Goal: Check status: Check status

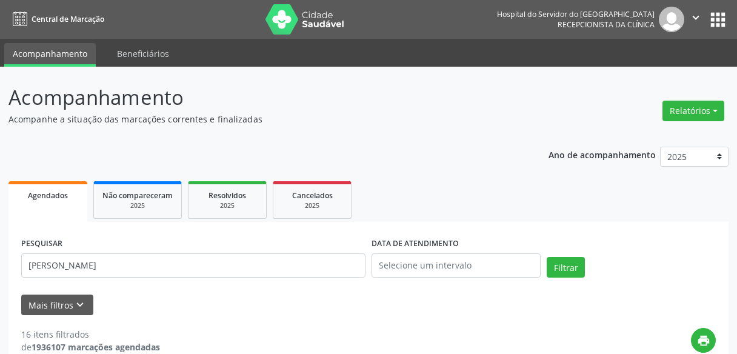
scroll to position [239, 0]
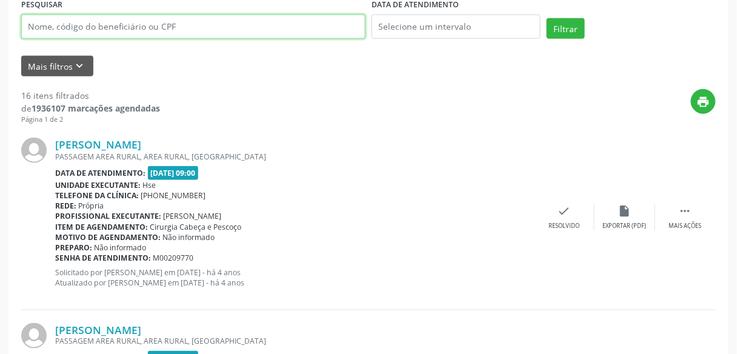
paste input "[PERSON_NAME]"
type input "[PERSON_NAME]"
drag, startPoint x: 130, startPoint y: 17, endPoint x: 19, endPoint y: 12, distance: 111.1
click at [19, 12] on div "PESQUISAR lucio flavio neri da costa" at bounding box center [193, 22] width 350 height 52
type input "900036533"
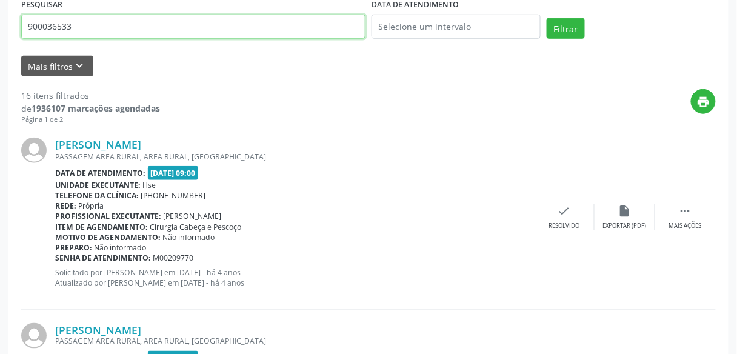
click at [547, 18] on button "Filtrar" at bounding box center [566, 28] width 38 height 21
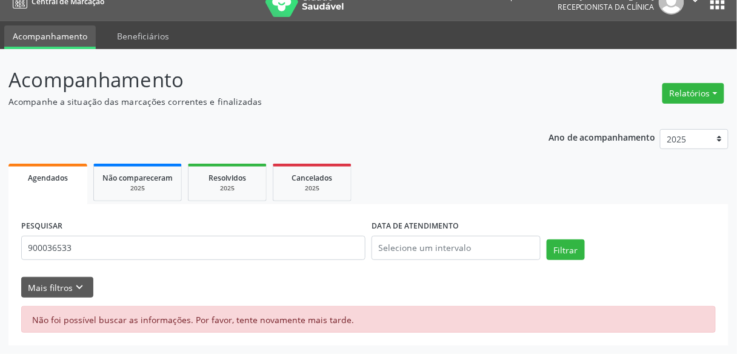
scroll to position [17, 0]
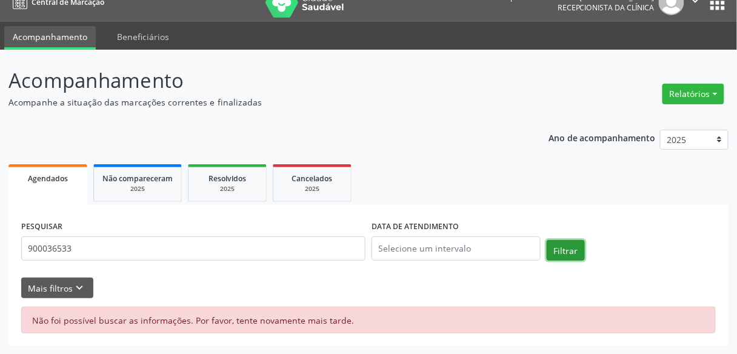
click at [556, 246] on button "Filtrar" at bounding box center [566, 250] width 38 height 21
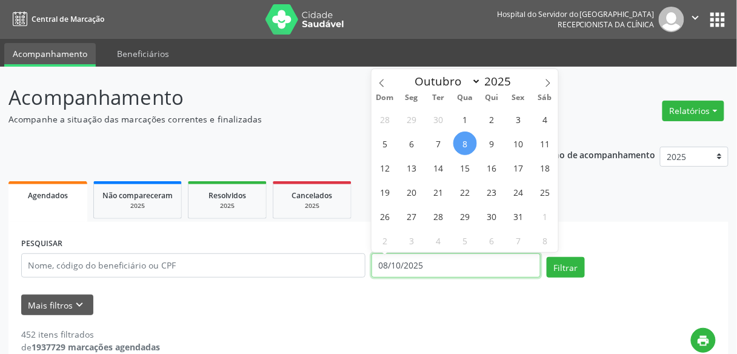
click at [440, 256] on input "08/10/2025" at bounding box center [456, 265] width 169 height 24
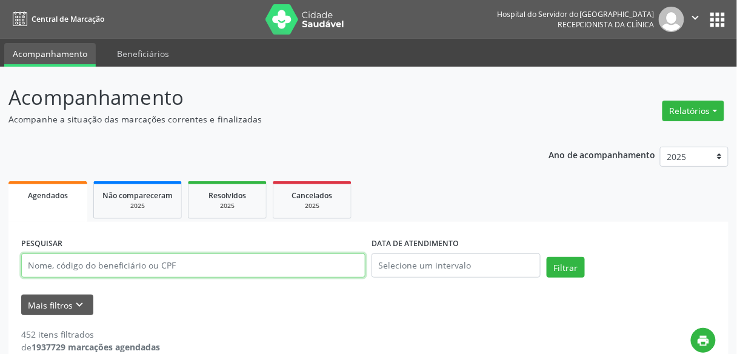
click at [138, 260] on input "text" at bounding box center [193, 265] width 344 height 24
paste input "[PERSON_NAME]"
type input "[PERSON_NAME]"
drag, startPoint x: 154, startPoint y: 256, endPoint x: 8, endPoint y: 250, distance: 146.3
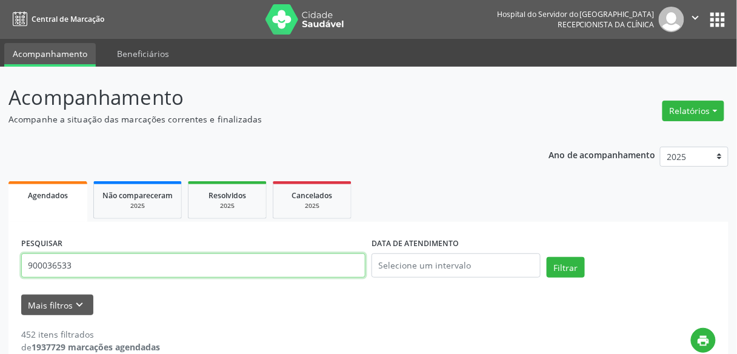
click at [547, 257] on button "Filtrar" at bounding box center [566, 267] width 38 height 21
drag, startPoint x: 103, startPoint y: 269, endPoint x: 0, endPoint y: 250, distance: 104.8
type input "9000036533"
click at [547, 257] on button "Filtrar" at bounding box center [566, 267] width 38 height 21
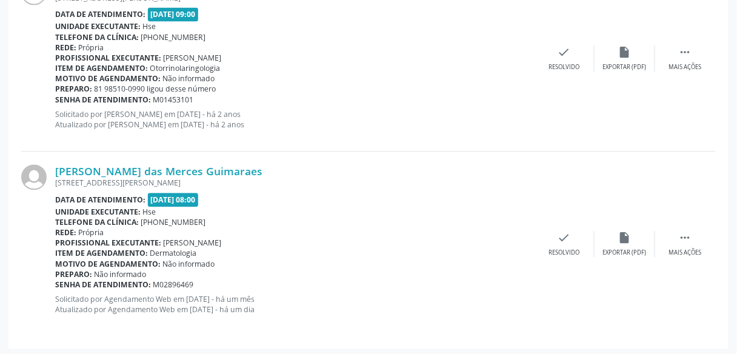
scroll to position [585, 0]
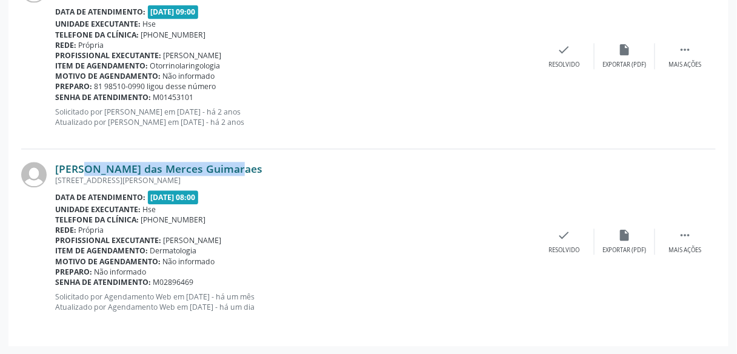
drag, startPoint x: 208, startPoint y: 165, endPoint x: 56, endPoint y: 167, distance: 152.2
click at [56, 167] on div "[PERSON_NAME] das Merces Guimaraes" at bounding box center [294, 168] width 479 height 13
copy link "[PERSON_NAME] das Merces Guimaraes"
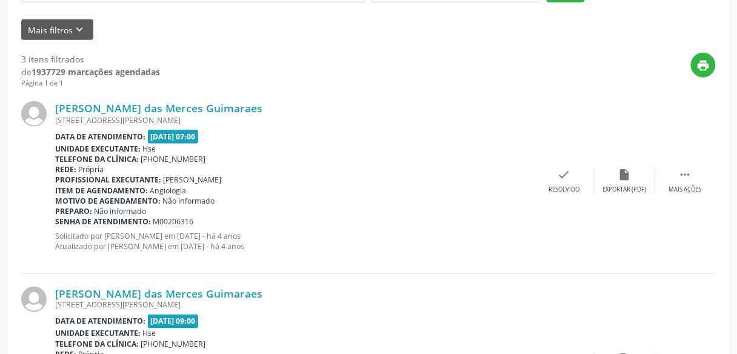
scroll to position [0, 0]
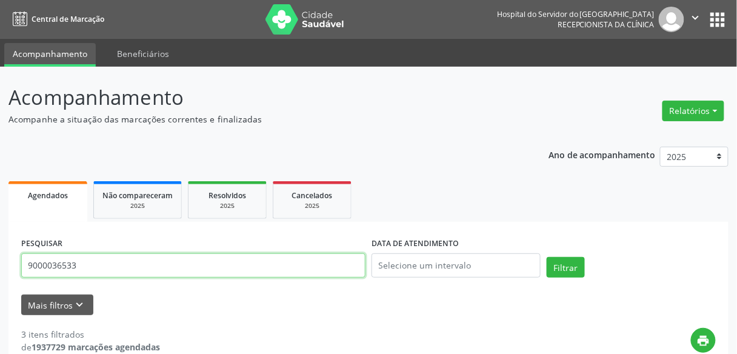
drag, startPoint x: 150, startPoint y: 269, endPoint x: 0, endPoint y: 250, distance: 151.6
type input "9"
type input "1274172233"
click at [547, 257] on button "Filtrar" at bounding box center [566, 267] width 38 height 21
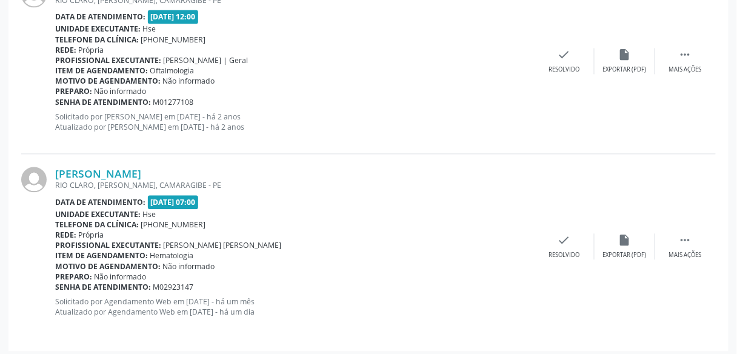
scroll to position [585, 0]
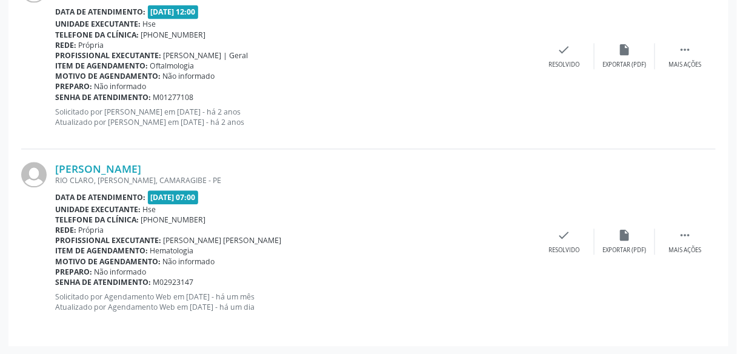
drag, startPoint x: 249, startPoint y: 159, endPoint x: 57, endPoint y: 159, distance: 191.6
click at [57, 159] on div "[PERSON_NAME] [GEOGRAPHIC_DATA], [PERSON_NAME], CAMARAGIBE - PE Data de atendim…" at bounding box center [368, 241] width 695 height 184
copy link "[PERSON_NAME]"
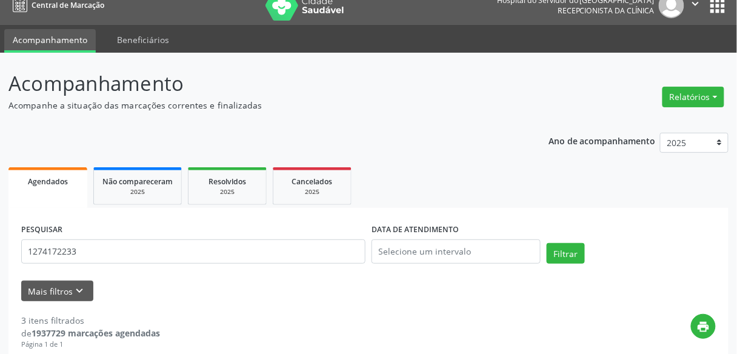
scroll to position [0, 0]
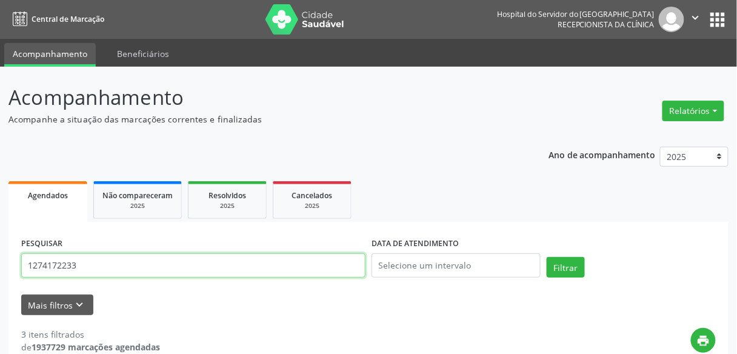
drag, startPoint x: 75, startPoint y: 264, endPoint x: 0, endPoint y: 240, distance: 79.2
click at [83, 267] on input "text" at bounding box center [193, 265] width 344 height 24
click at [547, 257] on button "Filtrar" at bounding box center [566, 267] width 38 height 21
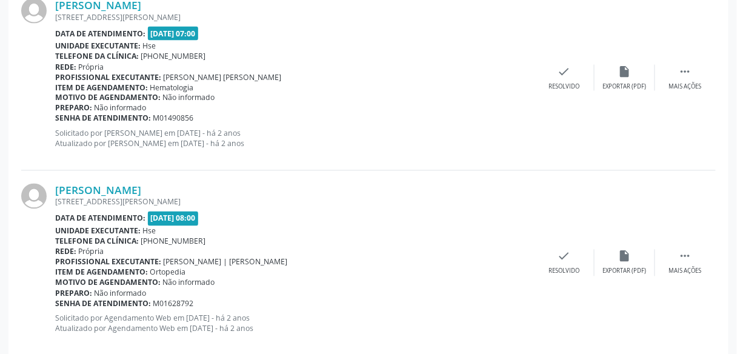
scroll to position [2838, 0]
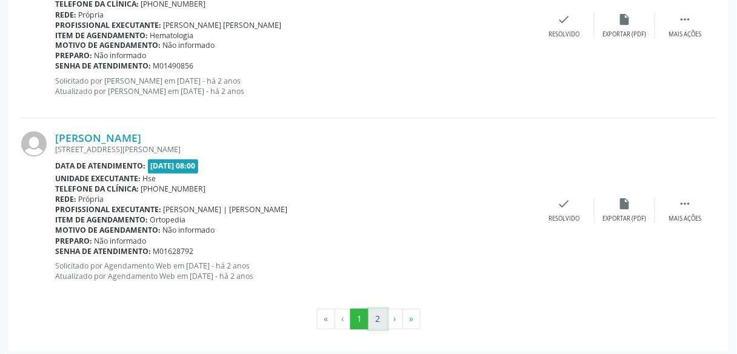
click at [379, 313] on button "2" at bounding box center [378, 319] width 19 height 21
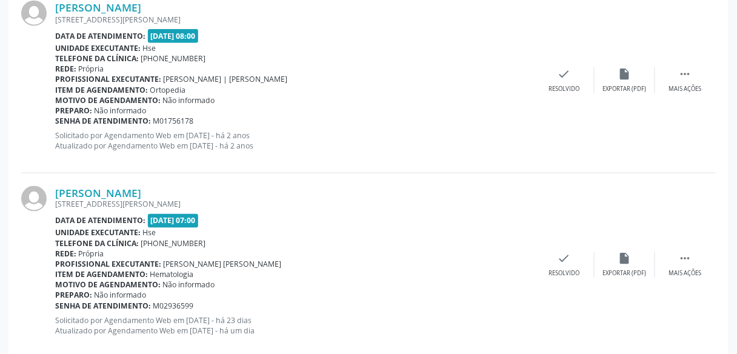
scroll to position [377, 0]
drag, startPoint x: 218, startPoint y: 187, endPoint x: 56, endPoint y: 182, distance: 162.6
click at [56, 182] on div "[PERSON_NAME] [STREET_ADDRESS][PERSON_NAME] Data de atendimento: [DATE] 07:00 U…" at bounding box center [368, 265] width 695 height 184
drag, startPoint x: 53, startPoint y: 182, endPoint x: 142, endPoint y: 183, distance: 89.1
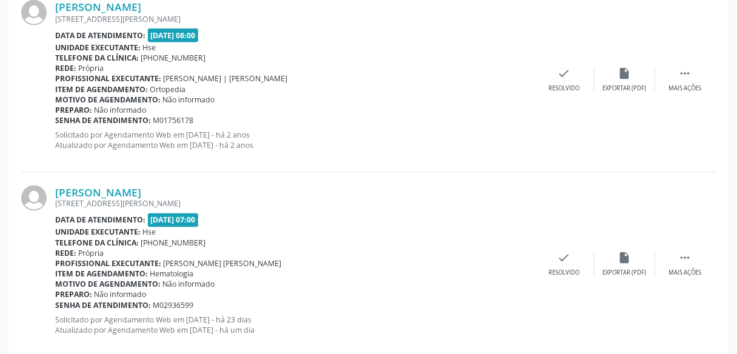
click at [142, 183] on div "[PERSON_NAME] [STREET_ADDRESS][PERSON_NAME] Data de atendimento: [DATE] 07:00 U…" at bounding box center [368, 265] width 695 height 184
click at [162, 169] on div "[PERSON_NAME] [STREET_ADDRESS][PERSON_NAME] Data de atendimento: [DATE] 08:00 U…" at bounding box center [368, 79] width 695 height 185
drag, startPoint x: 215, startPoint y: 186, endPoint x: 56, endPoint y: 190, distance: 158.3
click at [56, 190] on div "[PERSON_NAME]" at bounding box center [294, 192] width 479 height 13
copy link "[PERSON_NAME]"
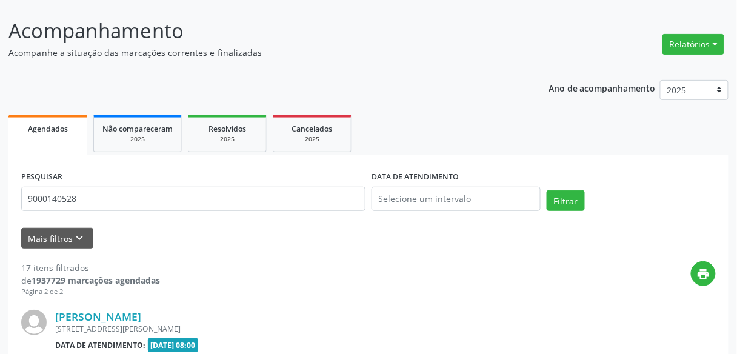
scroll to position [2, 0]
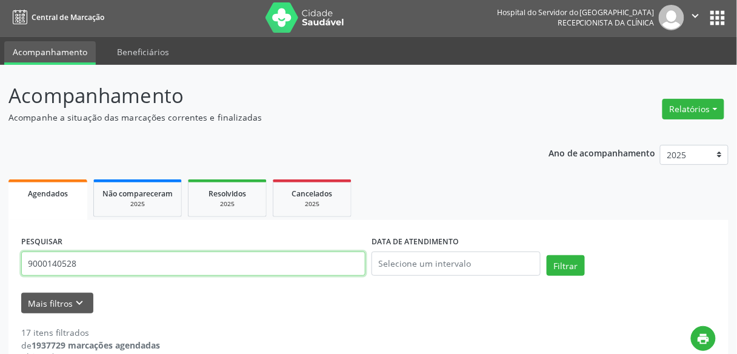
click at [93, 264] on input "9000140528" at bounding box center [193, 264] width 344 height 24
drag, startPoint x: 93, startPoint y: 264, endPoint x: 34, endPoint y: 263, distance: 59.4
click at [34, 263] on input "9000140528" at bounding box center [193, 264] width 344 height 24
type input "9"
type input "1274172233"
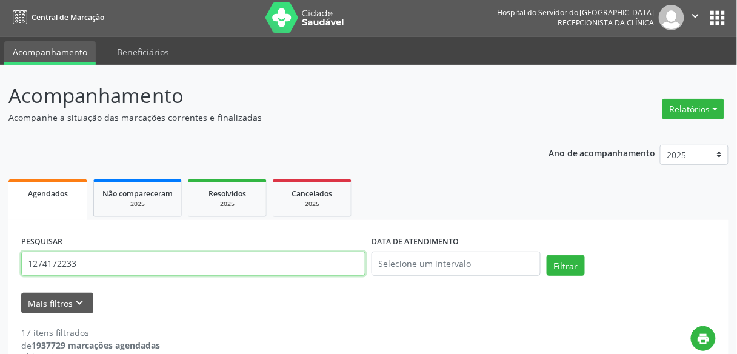
click at [547, 255] on button "Filtrar" at bounding box center [566, 265] width 38 height 21
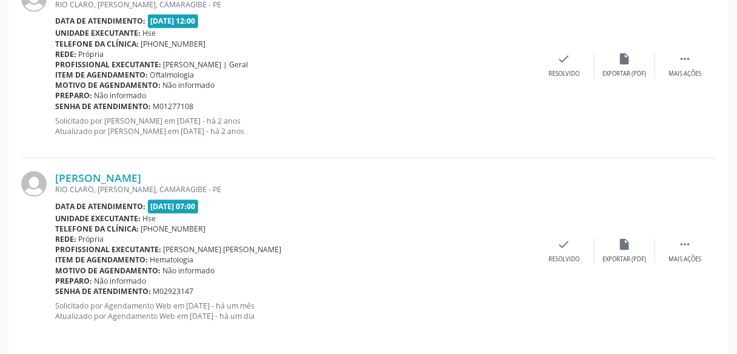
scroll to position [574, 0]
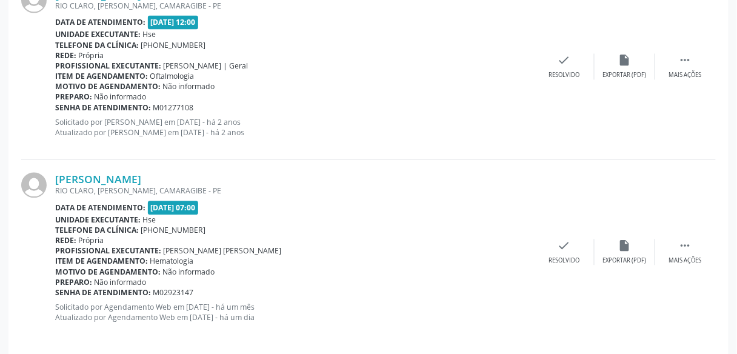
drag, startPoint x: 246, startPoint y: 172, endPoint x: 55, endPoint y: 180, distance: 191.2
click at [55, 180] on div "[PERSON_NAME] [GEOGRAPHIC_DATA], [PERSON_NAME], CAMARAGIBE - PE Data de atendim…" at bounding box center [368, 252] width 695 height 184
copy div "[PERSON_NAME]"
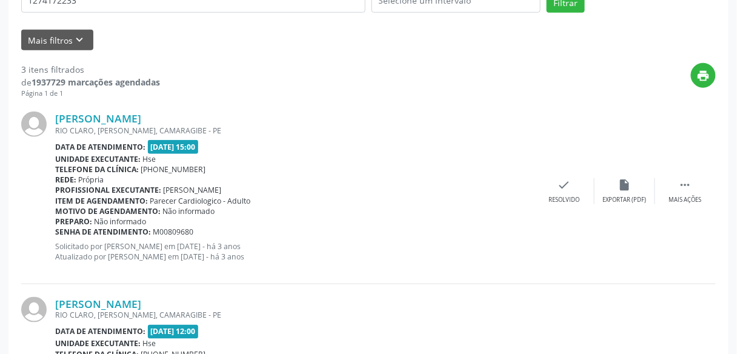
scroll to position [0, 0]
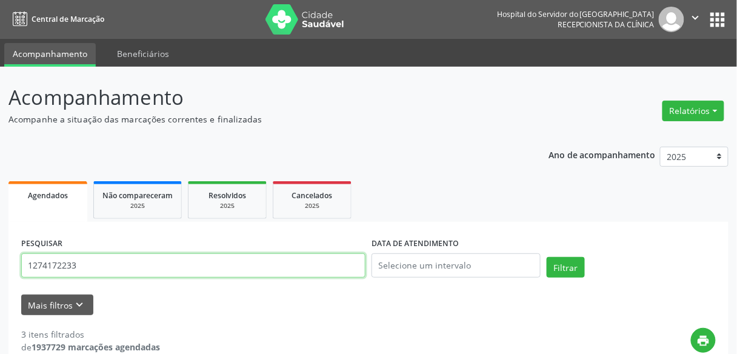
drag, startPoint x: 86, startPoint y: 268, endPoint x: 0, endPoint y: 266, distance: 86.1
type input "9000150775"
click at [547, 257] on button "Filtrar" at bounding box center [566, 267] width 38 height 21
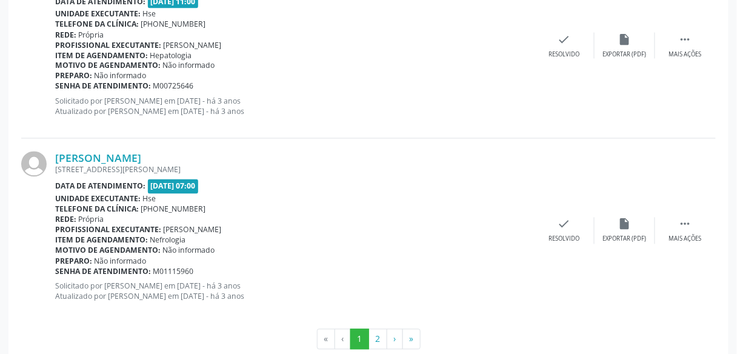
scroll to position [2838, 0]
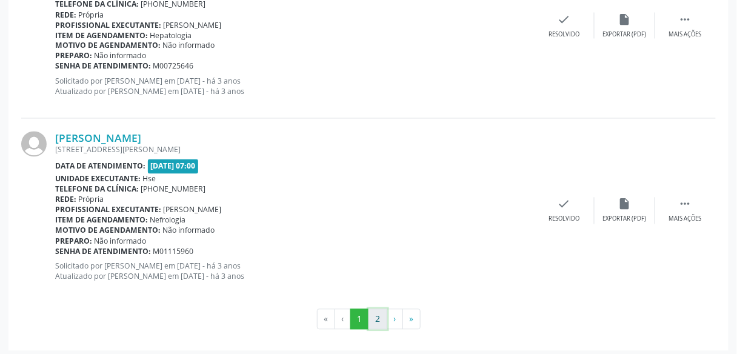
click at [378, 313] on button "2" at bounding box center [378, 319] width 19 height 21
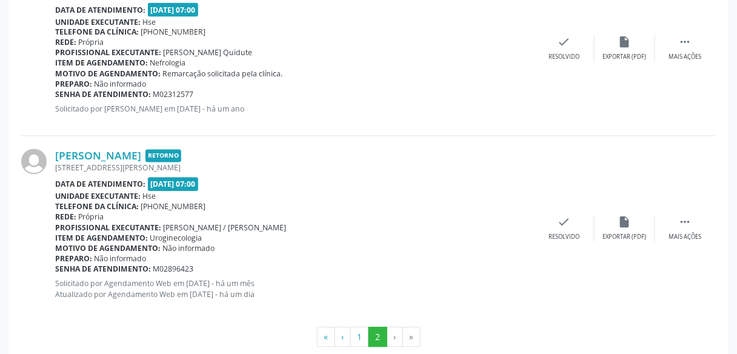
scroll to position [1718, 0]
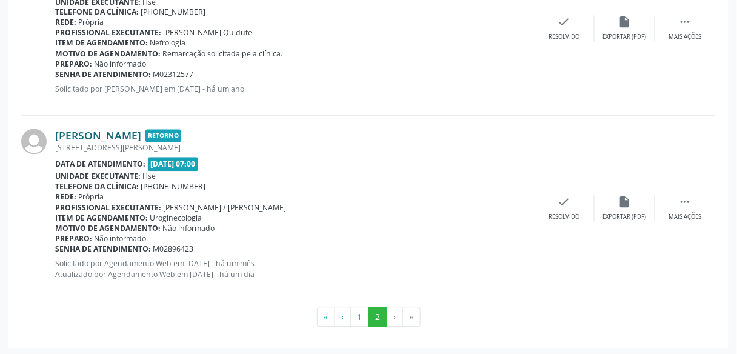
drag, startPoint x: 53, startPoint y: 130, endPoint x: 184, endPoint y: 137, distance: 131.2
click at [184, 137] on div "[PERSON_NAME] Retorno [STREET_ADDRESS][PERSON_NAME] Data de atendimento: [DATE]…" at bounding box center [368, 208] width 695 height 184
click at [141, 137] on link "[PERSON_NAME]" at bounding box center [98, 135] width 86 height 13
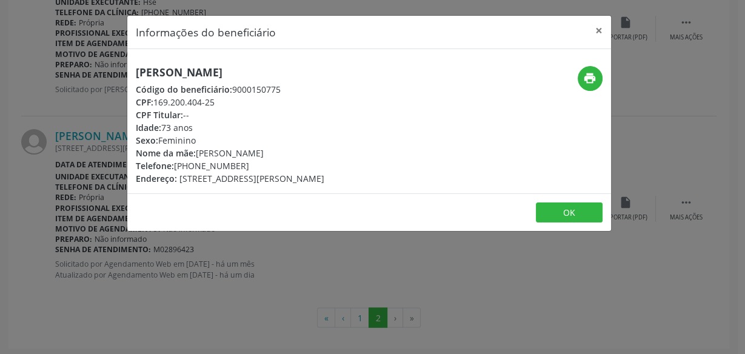
click at [127, 131] on div "[PERSON_NAME] Código do beneficiário: 9000150775 CPF: 169.200.404-25 CPF Titula…" at bounding box center [288, 125] width 323 height 119
click at [601, 30] on button "×" at bounding box center [599, 31] width 24 height 30
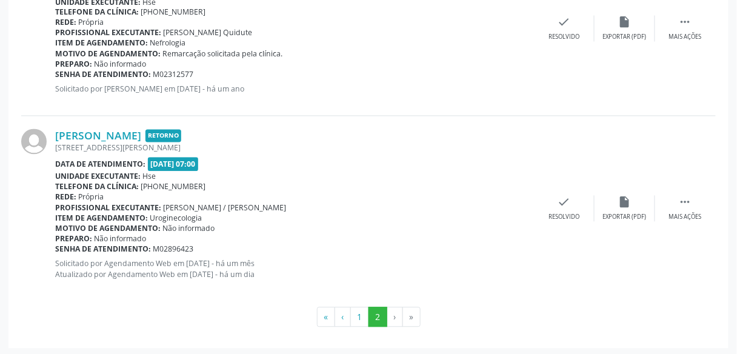
drag, startPoint x: 185, startPoint y: 124, endPoint x: 53, endPoint y: 133, distance: 131.9
click at [53, 133] on div "[PERSON_NAME] Retorno [STREET_ADDRESS][PERSON_NAME] Data de atendimento: [DATE]…" at bounding box center [368, 208] width 695 height 184
copy div "[PERSON_NAME]"
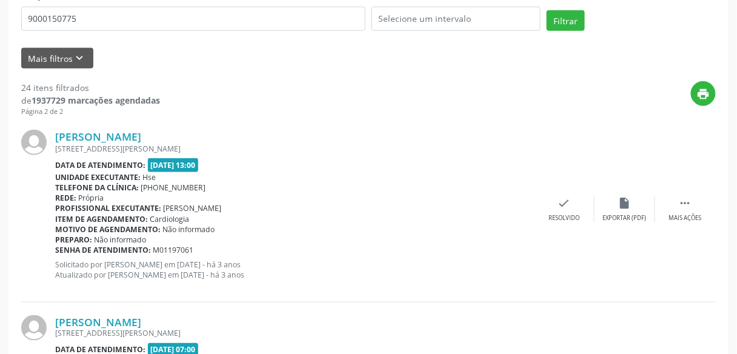
scroll to position [138, 0]
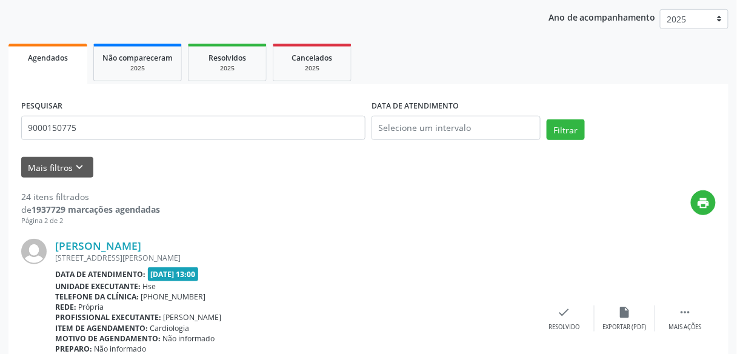
drag, startPoint x: 86, startPoint y: 112, endPoint x: 88, endPoint y: 123, distance: 11.1
click at [88, 123] on div "PESQUISAR 9000150775" at bounding box center [193, 123] width 350 height 52
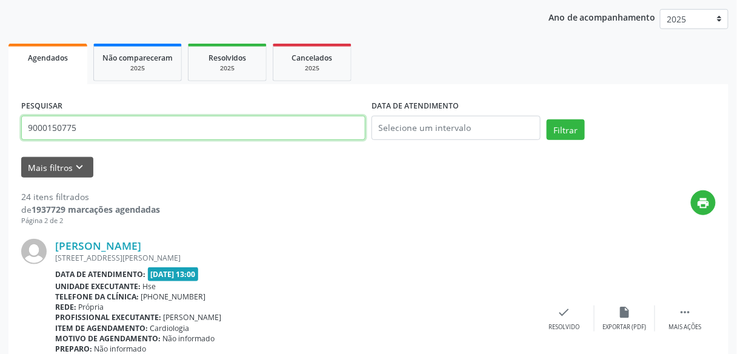
drag, startPoint x: 88, startPoint y: 123, endPoint x: 0, endPoint y: 99, distance: 91.0
click at [547, 119] on button "Filtrar" at bounding box center [566, 129] width 38 height 21
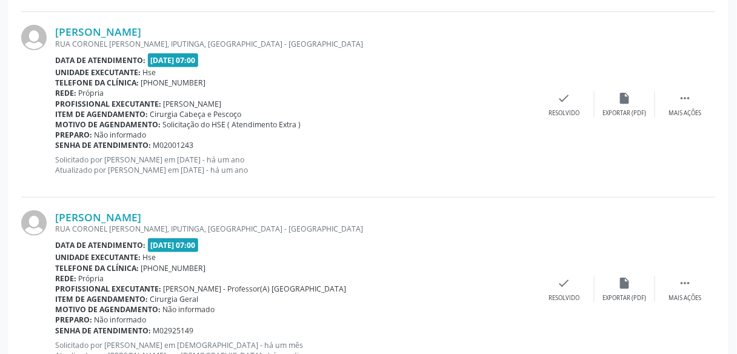
scroll to position [1284, 0]
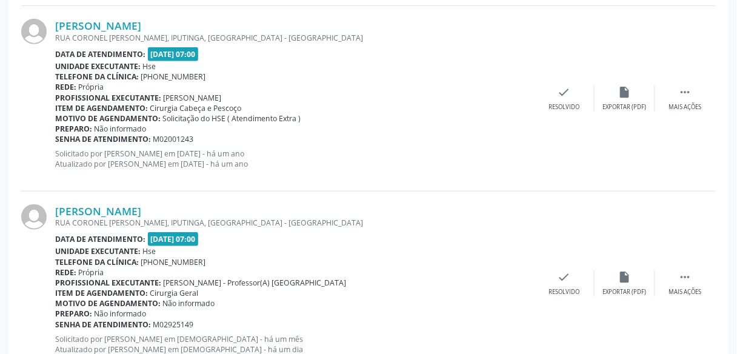
drag, startPoint x: 734, startPoint y: 318, endPoint x: 734, endPoint y: 341, distance: 22.4
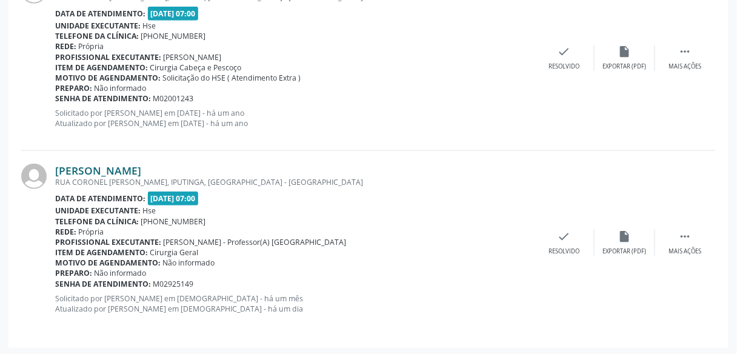
drag, startPoint x: 193, startPoint y: 161, endPoint x: 58, endPoint y: 162, distance: 134.6
click at [58, 164] on div "[PERSON_NAME]" at bounding box center [294, 170] width 479 height 13
copy link "[PERSON_NAME]"
drag, startPoint x: 745, startPoint y: 4, endPoint x: 514, endPoint y: 30, distance: 232.4
click at [514, 31] on div "Telefone da clínica: [PHONE_NUMBER]" at bounding box center [294, 36] width 479 height 10
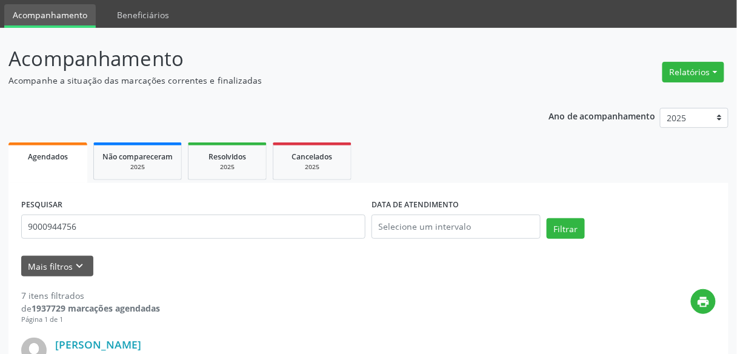
scroll to position [0, 0]
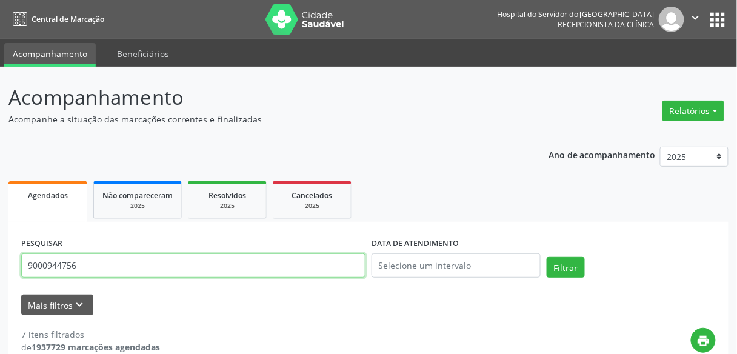
drag, startPoint x: 76, startPoint y: 265, endPoint x: 0, endPoint y: 252, distance: 77.6
type input "900073360"
click at [547, 257] on button "Filtrar" at bounding box center [566, 267] width 38 height 21
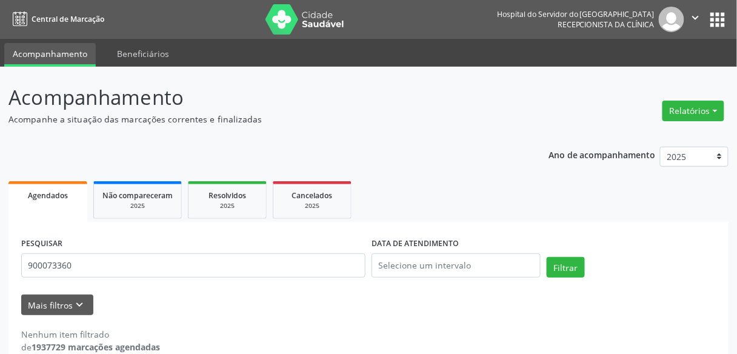
scroll to position [20, 0]
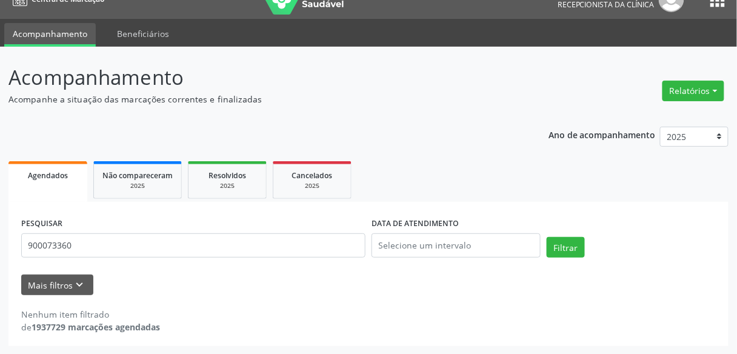
click at [574, 258] on div "Filtrar" at bounding box center [631, 251] width 175 height 29
click at [571, 255] on button "Filtrar" at bounding box center [566, 247] width 38 height 21
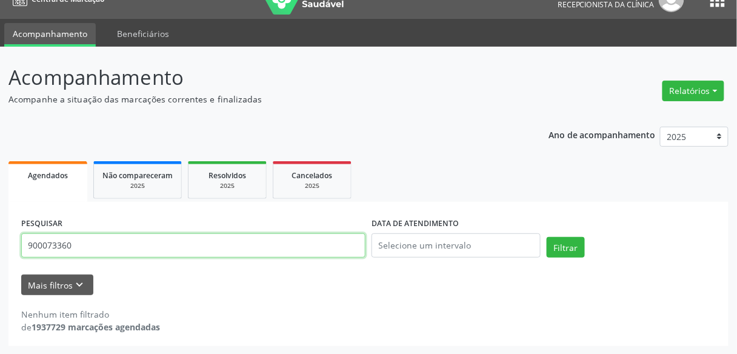
drag, startPoint x: 128, startPoint y: 253, endPoint x: 0, endPoint y: 247, distance: 128.1
click at [0, 247] on div "Acompanhamento Acompanhe a situação das marcações correntes e finalizadas Relat…" at bounding box center [368, 201] width 737 height 308
click at [547, 237] on button "Filtrar" at bounding box center [566, 247] width 38 height 21
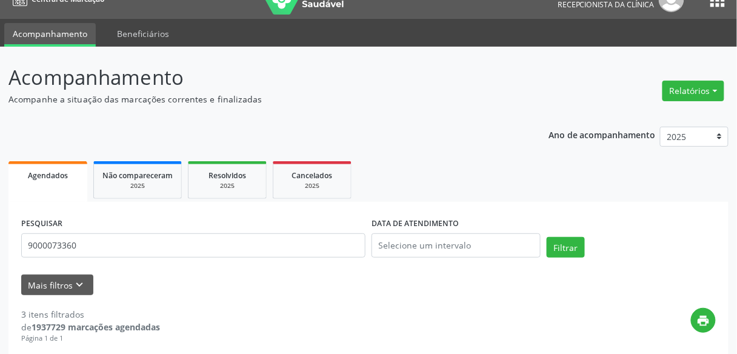
scroll to position [585, 0]
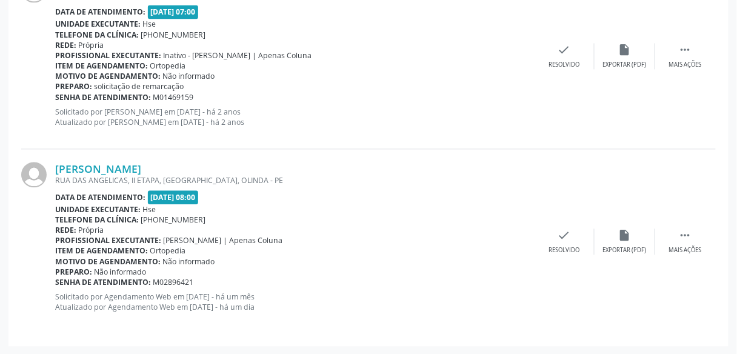
click at [244, 158] on div "[PERSON_NAME] [GEOGRAPHIC_DATA], II ETAPA, [GEOGRAPHIC_DATA], OLINDA - PE Data …" at bounding box center [368, 241] width 695 height 184
drag, startPoint x: 244, startPoint y: 158, endPoint x: 80, endPoint y: 152, distance: 164.4
click at [80, 152] on div "[PERSON_NAME] [GEOGRAPHIC_DATA], II ETAPA, [GEOGRAPHIC_DATA], OLINDA - PE Data …" at bounding box center [368, 241] width 695 height 184
drag, startPoint x: 249, startPoint y: 165, endPoint x: 53, endPoint y: 157, distance: 196.0
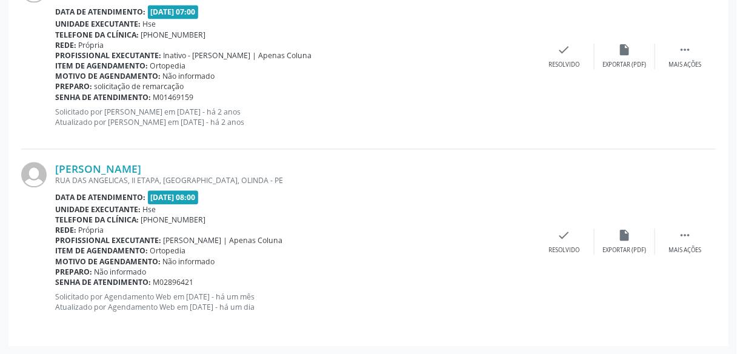
click at [53, 157] on div "[PERSON_NAME] [GEOGRAPHIC_DATA], II ETAPA, [GEOGRAPHIC_DATA], OLINDA - PE Data …" at bounding box center [368, 241] width 695 height 184
click at [139, 149] on div "[PERSON_NAME] [GEOGRAPHIC_DATA], II ETAPA, [GEOGRAPHIC_DATA], OLINDA - PE Data …" at bounding box center [368, 241] width 695 height 184
drag, startPoint x: 250, startPoint y: 166, endPoint x: 54, endPoint y: 161, distance: 196.5
click at [54, 161] on div "[PERSON_NAME] [GEOGRAPHIC_DATA], II ETAPA, [GEOGRAPHIC_DATA], OLINDA - PE Data …" at bounding box center [368, 241] width 695 height 184
copy div "[PERSON_NAME]"
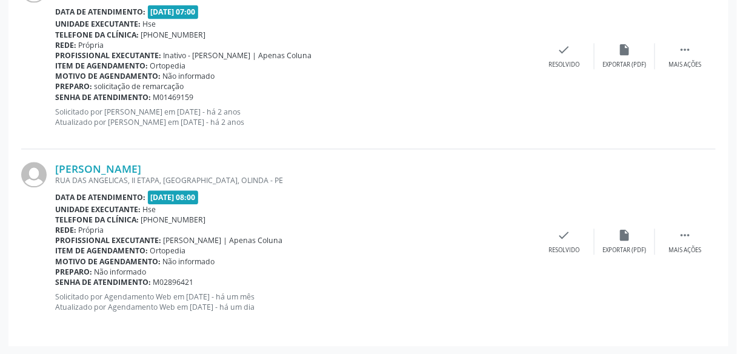
scroll to position [0, 0]
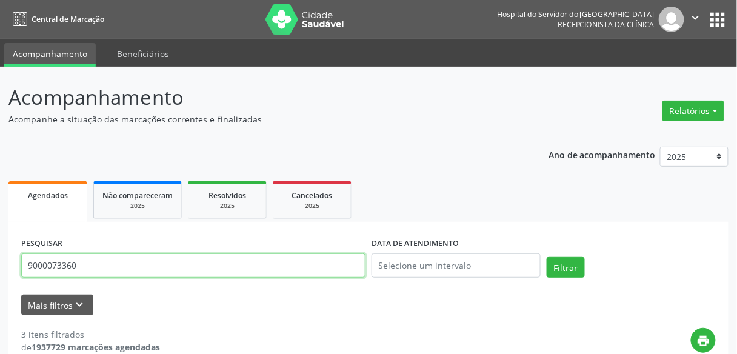
click at [141, 267] on input "9000073360" at bounding box center [193, 265] width 344 height 24
paste input "[PERSON_NAME]"
click at [547, 257] on button "Filtrar" at bounding box center [566, 267] width 38 height 21
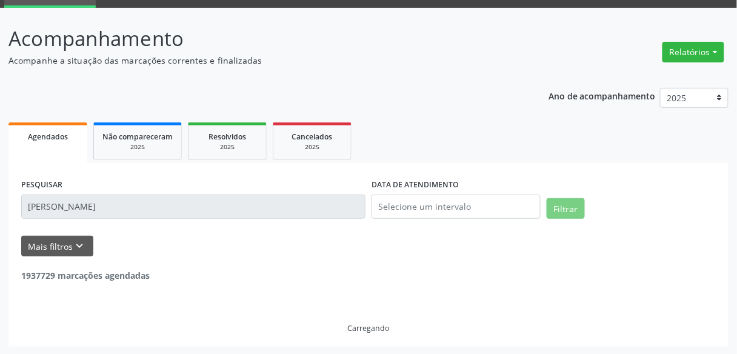
scroll to position [17, 0]
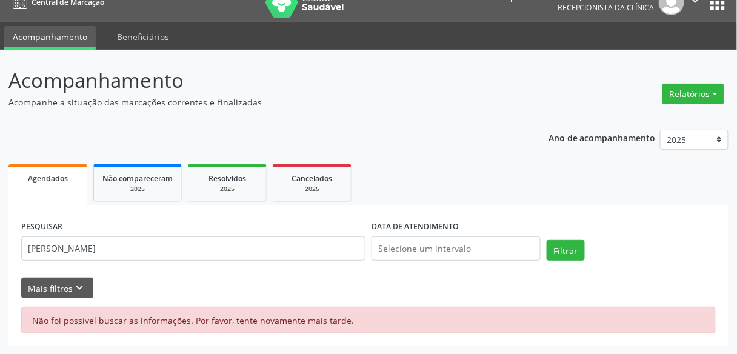
click at [471, 299] on div "PESQUISAR [PERSON_NAME] DATA DE ATENDIMENTO Filtrar UNIDADE EXECUTANTE Selecion…" at bounding box center [368, 275] width 720 height 141
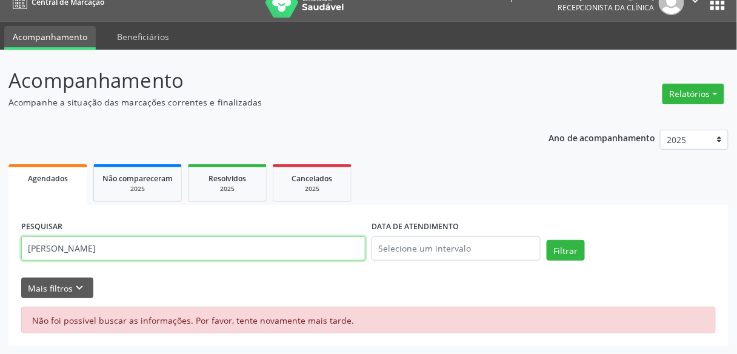
click at [274, 247] on input "[PERSON_NAME]" at bounding box center [193, 248] width 344 height 24
click at [547, 240] on button "Filtrar" at bounding box center [566, 250] width 38 height 21
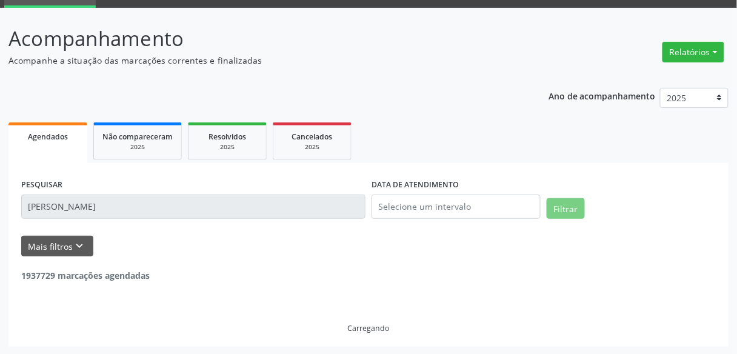
scroll to position [20, 0]
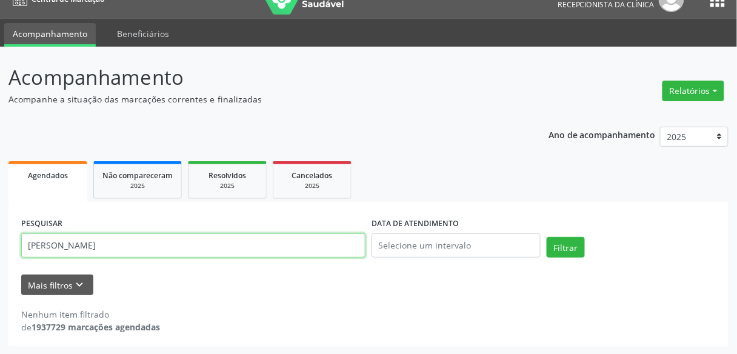
click at [227, 240] on input "[PERSON_NAME]" at bounding box center [193, 245] width 344 height 24
click at [85, 243] on input "[PERSON_NAME]" at bounding box center [193, 245] width 344 height 24
click at [547, 237] on button "Filtrar" at bounding box center [566, 247] width 38 height 21
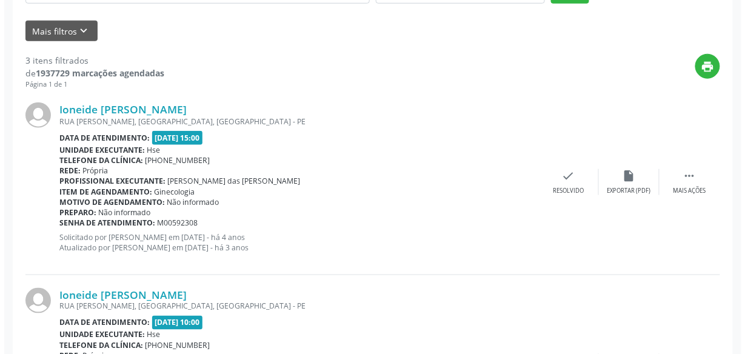
scroll to position [585, 0]
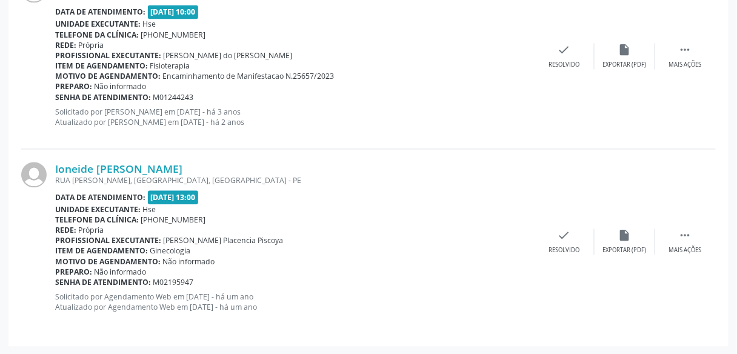
click at [146, 175] on div "RUA [PERSON_NAME], [GEOGRAPHIC_DATA], [GEOGRAPHIC_DATA] - PE" at bounding box center [294, 180] width 479 height 10
click at [147, 172] on link "Ioneide [PERSON_NAME]" at bounding box center [118, 168] width 127 height 13
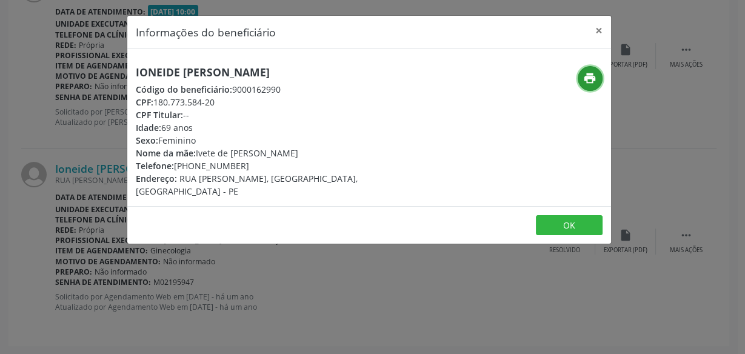
click at [586, 70] on button "print" at bounding box center [590, 78] width 25 height 25
click at [41, 162] on div "Informações do beneficiário × [PERSON_NAME] Código do beneficiário: 9000162990 …" at bounding box center [372, 177] width 745 height 354
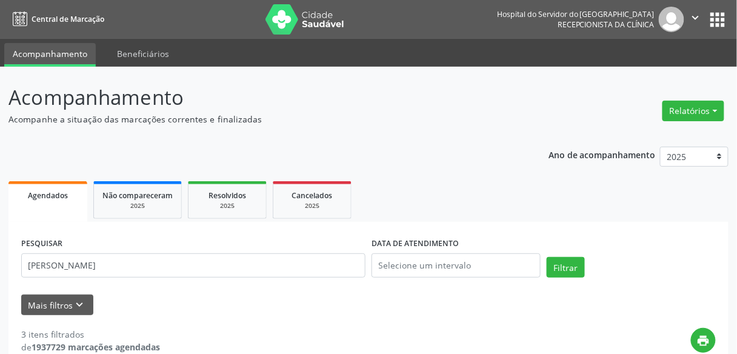
scroll to position [0, 0]
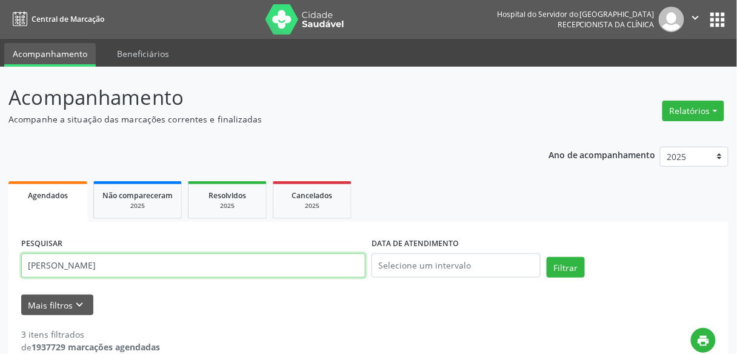
click at [113, 272] on input "[PERSON_NAME]" at bounding box center [193, 265] width 344 height 24
type input "[PERSON_NAME] das merces guimaraes"
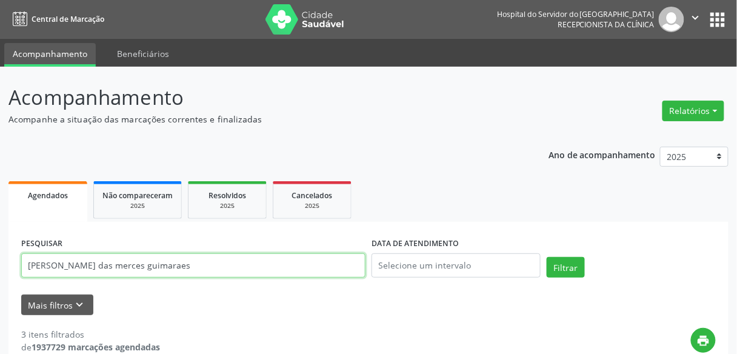
click at [547, 257] on button "Filtrar" at bounding box center [566, 267] width 38 height 21
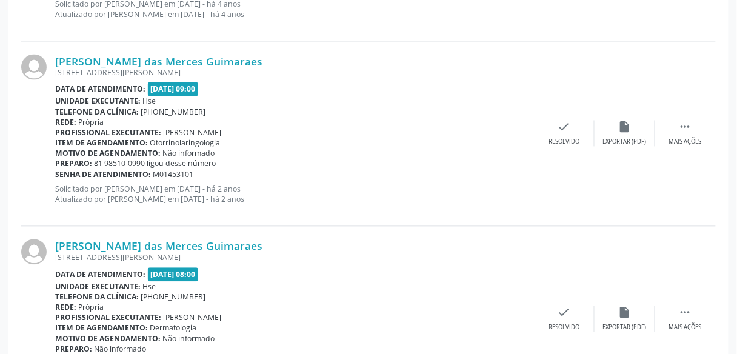
scroll to position [508, 0]
drag, startPoint x: 50, startPoint y: 263, endPoint x: 82, endPoint y: 238, distance: 41.1
click at [82, 238] on div "[PERSON_NAME] das Merces Guimaraes [STREET_ADDRESS][PERSON_NAME] Data de atendi…" at bounding box center [368, 319] width 695 height 184
click at [82, 240] on link "[PERSON_NAME] das Merces Guimaraes" at bounding box center [158, 246] width 207 height 13
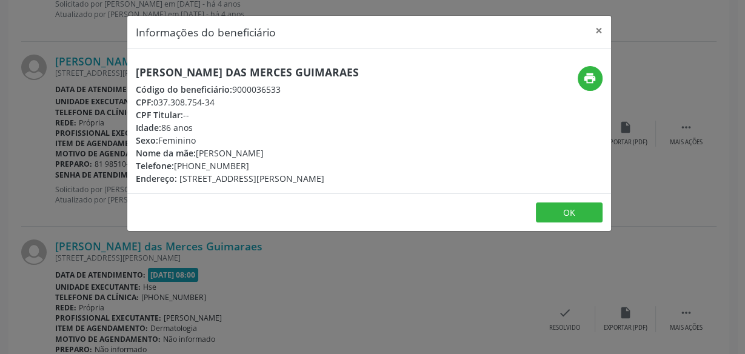
click at [218, 76] on h5 "[PERSON_NAME] das Merces Guimaraes" at bounding box center [247, 72] width 223 height 13
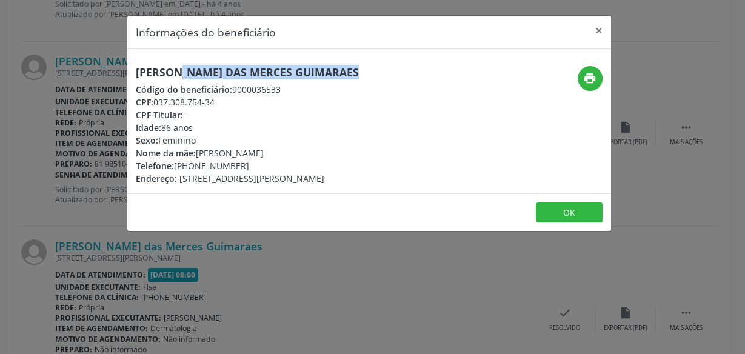
click at [218, 76] on h5 "[PERSON_NAME] das Merces Guimaraes" at bounding box center [247, 72] width 223 height 13
copy div "[PERSON_NAME] das Merces Guimaraes"
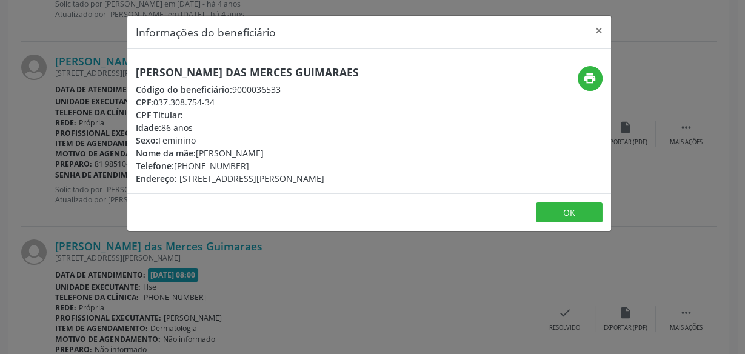
click at [76, 121] on div "Informações do beneficiário × [PERSON_NAME] das Merces Guimaraes Código do bene…" at bounding box center [372, 177] width 745 height 354
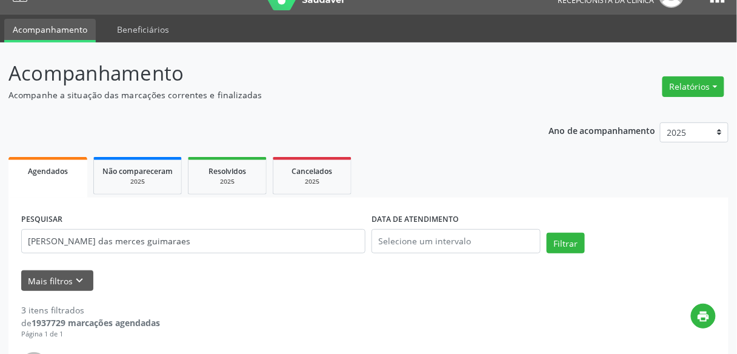
scroll to position [0, 0]
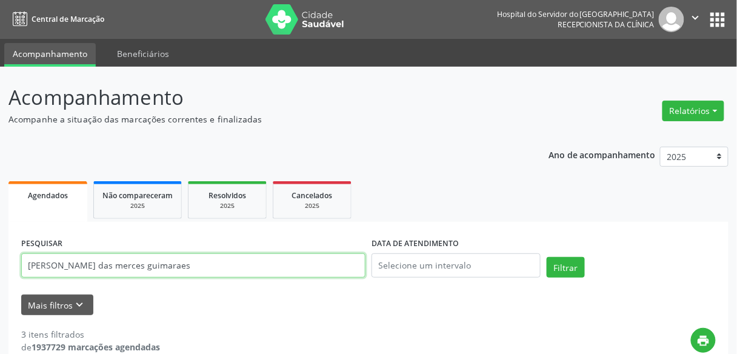
click at [175, 266] on input "[PERSON_NAME] das merces guimaraes" at bounding box center [193, 265] width 344 height 24
click at [547, 257] on button "Filtrar" at bounding box center [566, 267] width 38 height 21
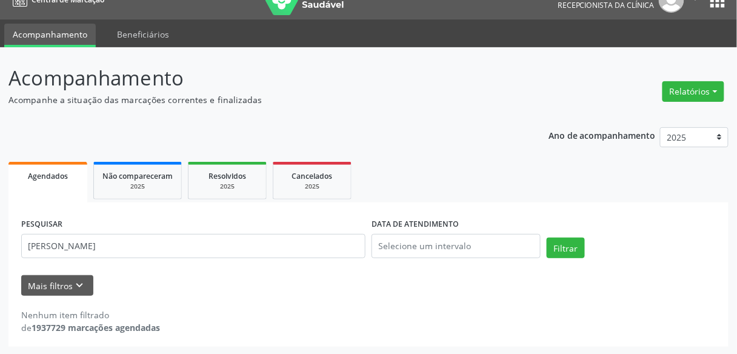
scroll to position [20, 0]
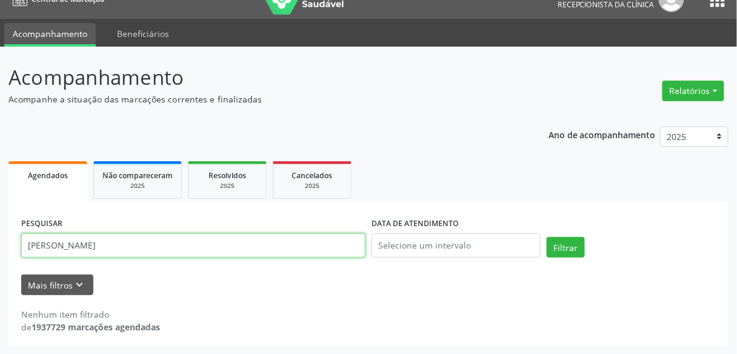
click at [214, 238] on input "[PERSON_NAME]" at bounding box center [193, 245] width 344 height 24
paste input "[PERSON_NAME]"
type input "[PERSON_NAME]"
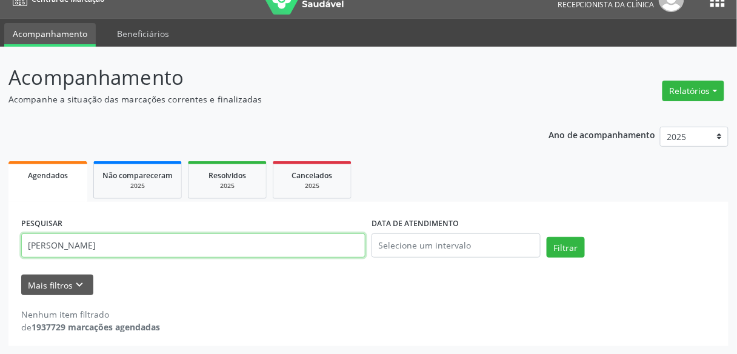
click at [547, 237] on button "Filtrar" at bounding box center [566, 247] width 38 height 21
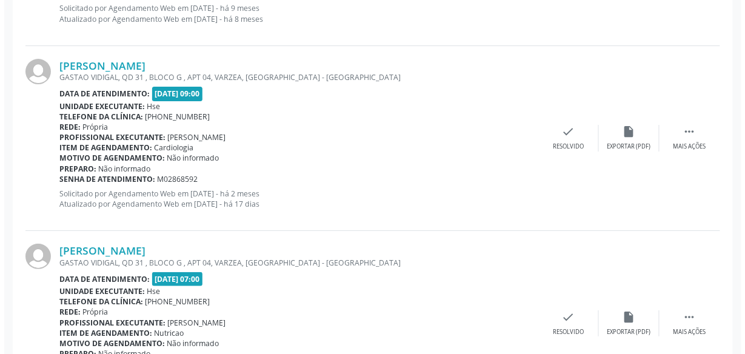
scroll to position [1139, 0]
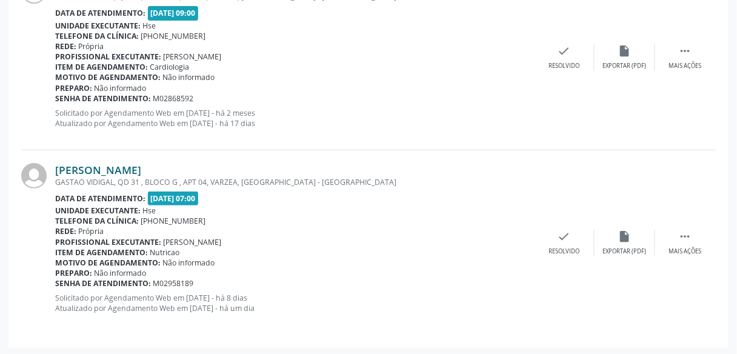
click at [141, 163] on link "[PERSON_NAME]" at bounding box center [98, 169] width 86 height 13
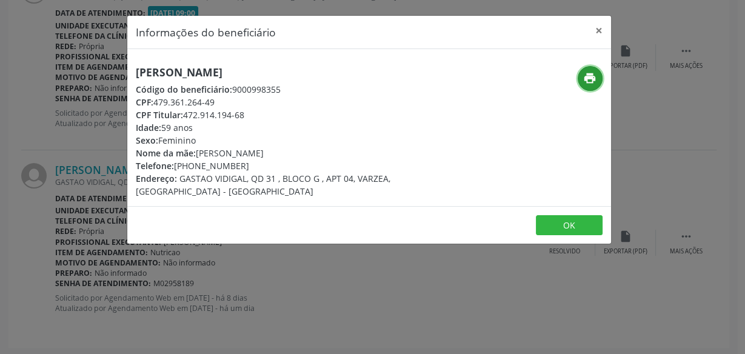
click at [582, 75] on button "print" at bounding box center [590, 78] width 25 height 25
click at [69, 119] on div "Informações do beneficiário × [PERSON_NAME] Código do beneficiário: 9000998355 …" at bounding box center [372, 177] width 745 height 354
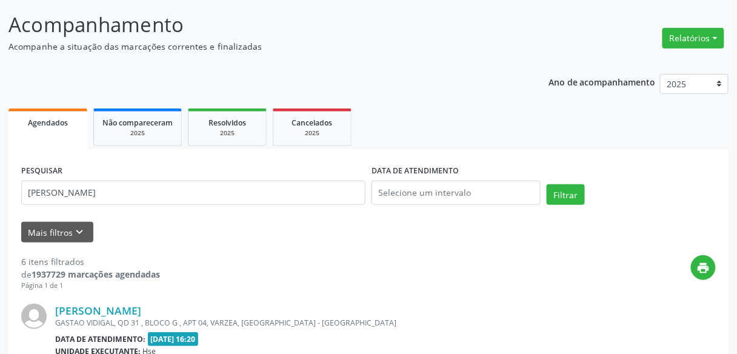
scroll to position [0, 0]
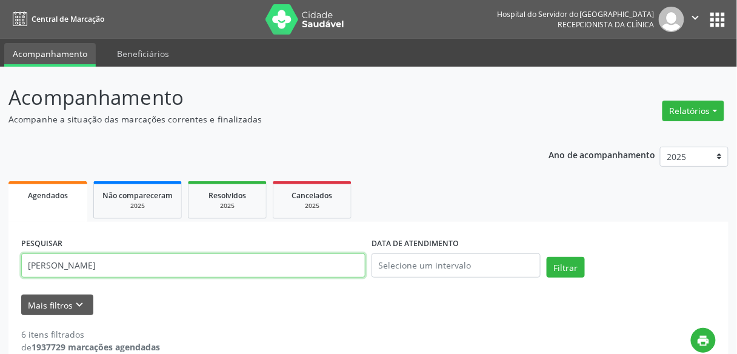
click at [187, 258] on input "[PERSON_NAME]" at bounding box center [193, 265] width 344 height 24
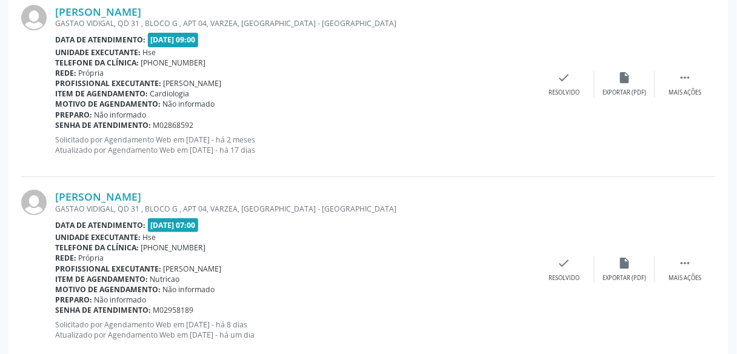
scroll to position [1139, 0]
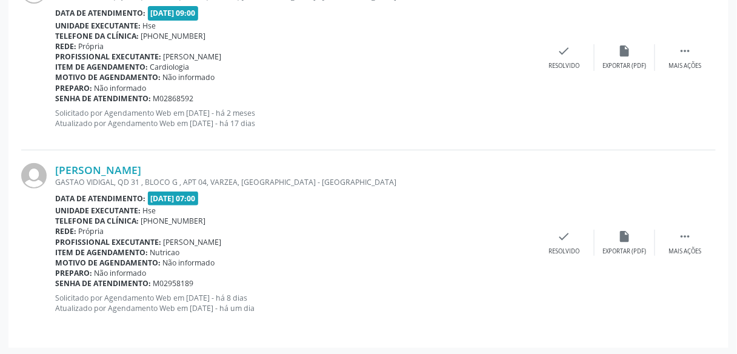
click at [355, 21] on div "Unidade executante: Hse" at bounding box center [294, 26] width 479 height 10
drag, startPoint x: 38, startPoint y: 106, endPoint x: 364, endPoint y: 182, distance: 334.3
click at [364, 182] on div "GASTAO VIDIGAL, QD 31 , BLOCO G , APT 04, VARZEA, [GEOGRAPHIC_DATA] - [GEOGRAPH…" at bounding box center [294, 182] width 479 height 10
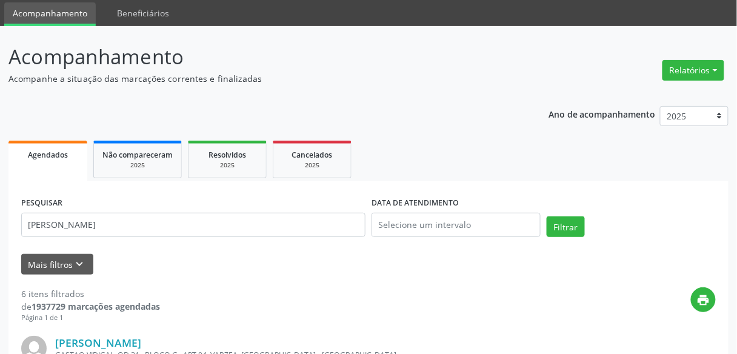
scroll to position [0, 0]
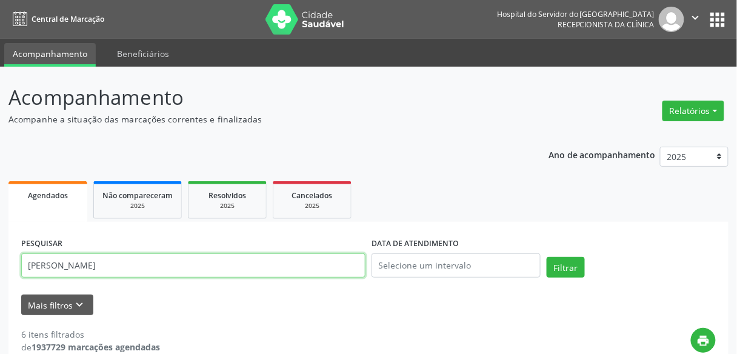
click at [149, 267] on input "[PERSON_NAME]" at bounding box center [193, 265] width 344 height 24
click at [547, 257] on button "Filtrar" at bounding box center [566, 267] width 38 height 21
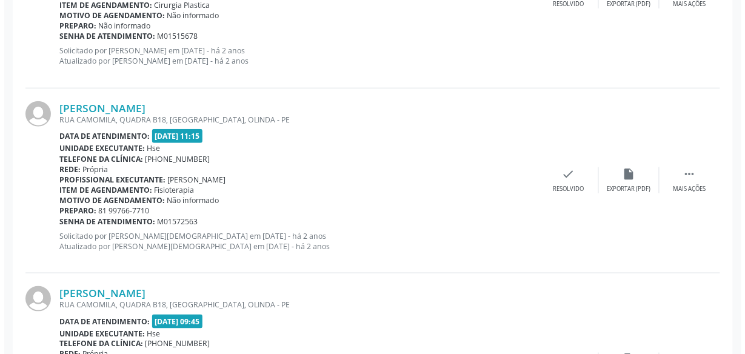
scroll to position [1509, 0]
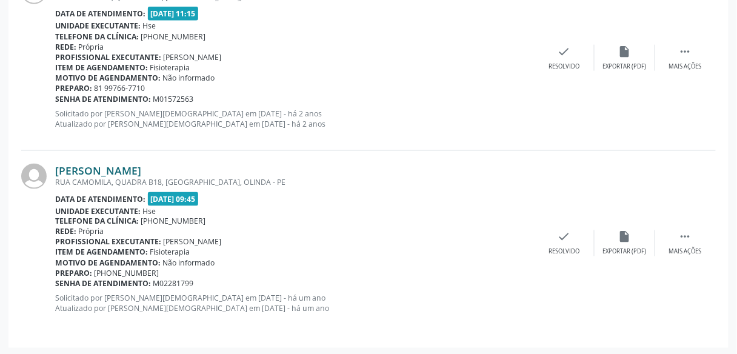
click at [141, 164] on link "[PERSON_NAME]" at bounding box center [98, 170] width 86 height 13
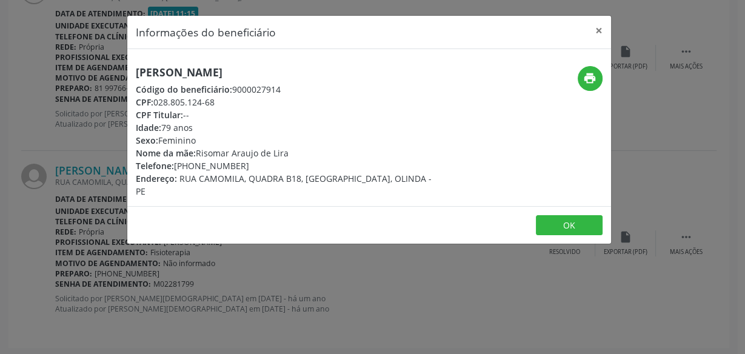
click at [213, 73] on h5 "[PERSON_NAME]" at bounding box center [289, 72] width 306 height 13
copy div "[PERSON_NAME]"
click at [585, 94] on div "print" at bounding box center [529, 132] width 161 height 132
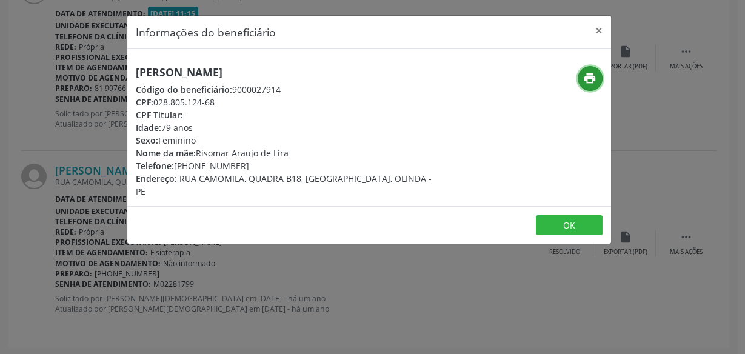
click at [588, 90] on button "print" at bounding box center [590, 78] width 25 height 25
click at [63, 52] on div "Informações do beneficiário × [PERSON_NAME] de Lira Código do beneficiário: 900…" at bounding box center [372, 177] width 745 height 354
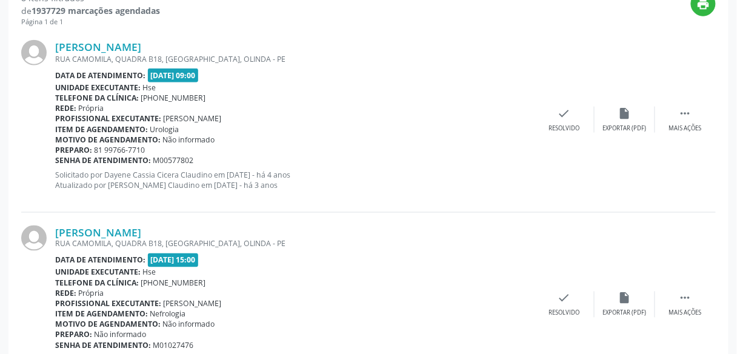
scroll to position [0, 0]
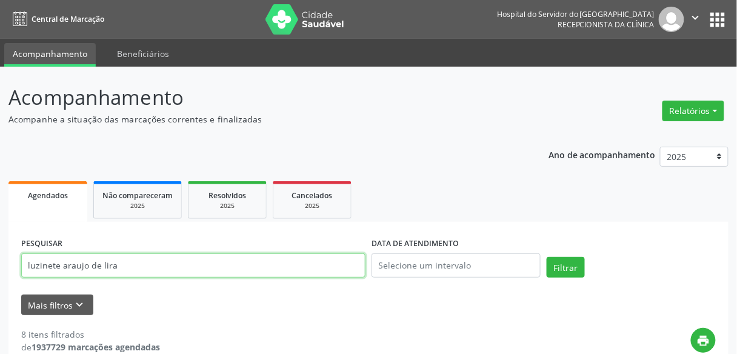
click at [95, 260] on input "luzinete araujo de lira" at bounding box center [193, 265] width 344 height 24
paste input "[PERSON_NAME] de L"
click at [95, 260] on input "luzinete araujo de lira" at bounding box center [193, 265] width 344 height 24
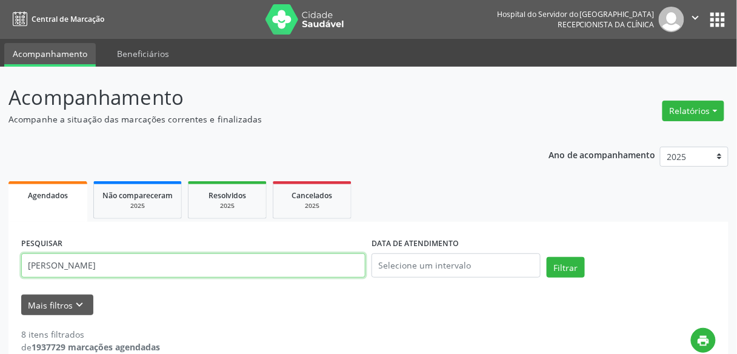
click at [547, 257] on button "Filtrar" at bounding box center [566, 267] width 38 height 21
click at [298, 263] on input "[PERSON_NAME]" at bounding box center [193, 265] width 344 height 24
paste input "[PERSON_NAME]"
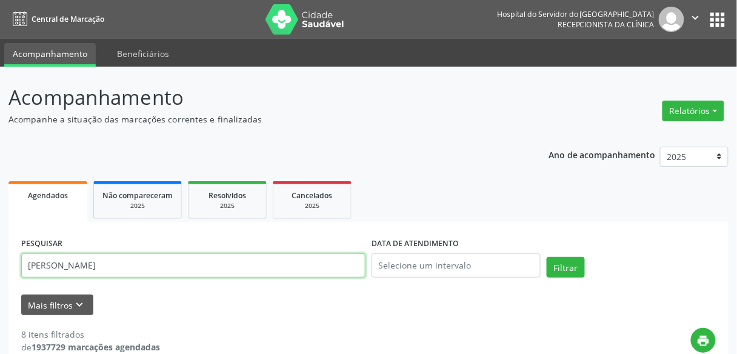
type input "[PERSON_NAME]"
click at [547, 257] on button "Filtrar" at bounding box center [566, 267] width 38 height 21
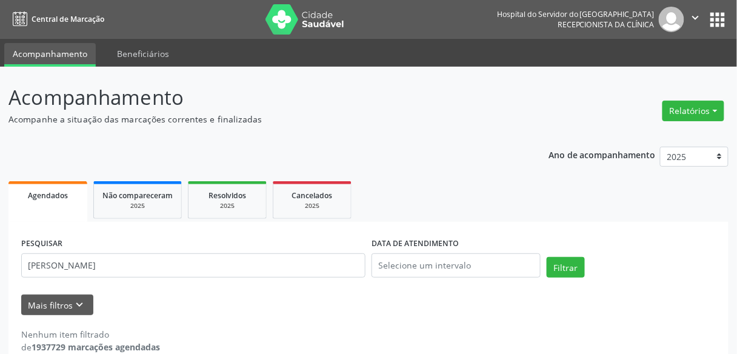
scroll to position [20, 0]
